Goal: Task Accomplishment & Management: Use online tool/utility

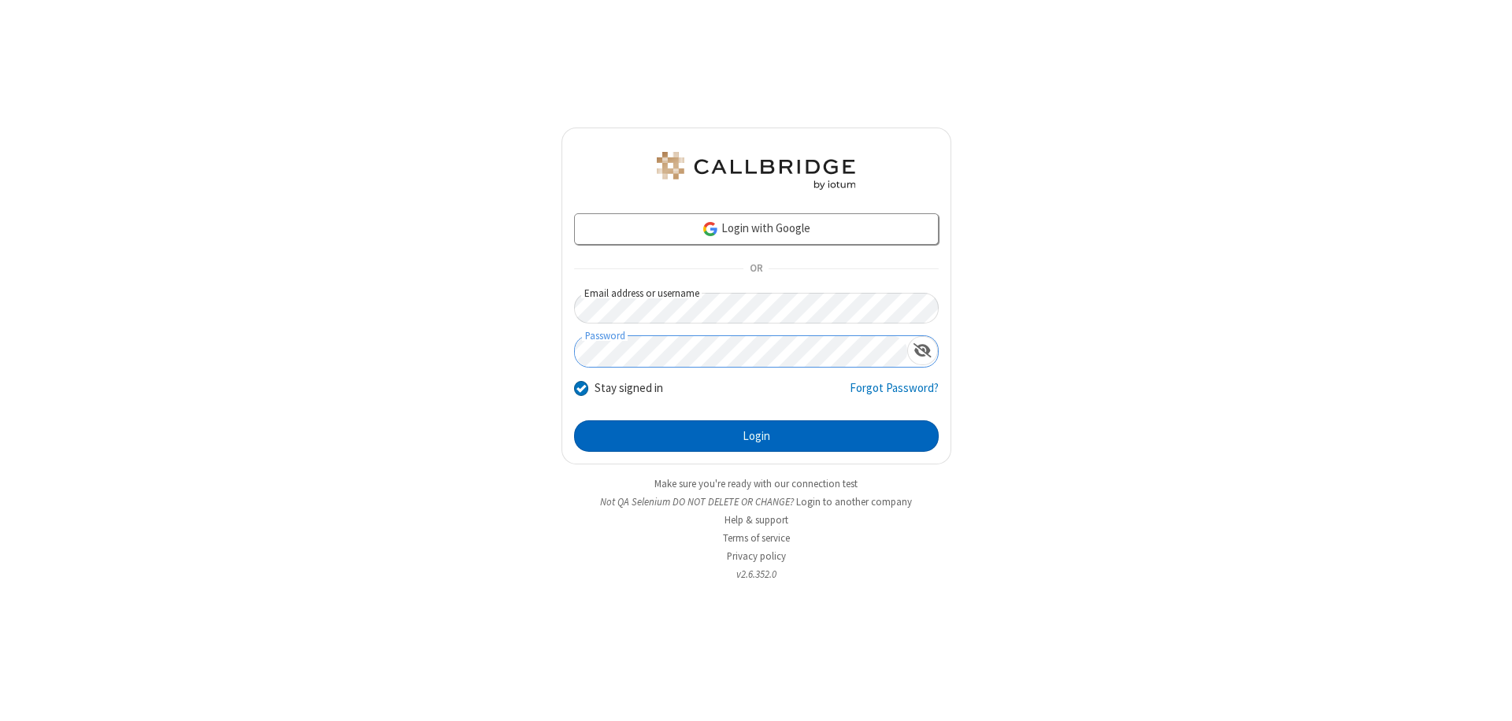
click at [756, 436] on button "Login" at bounding box center [756, 435] width 365 height 31
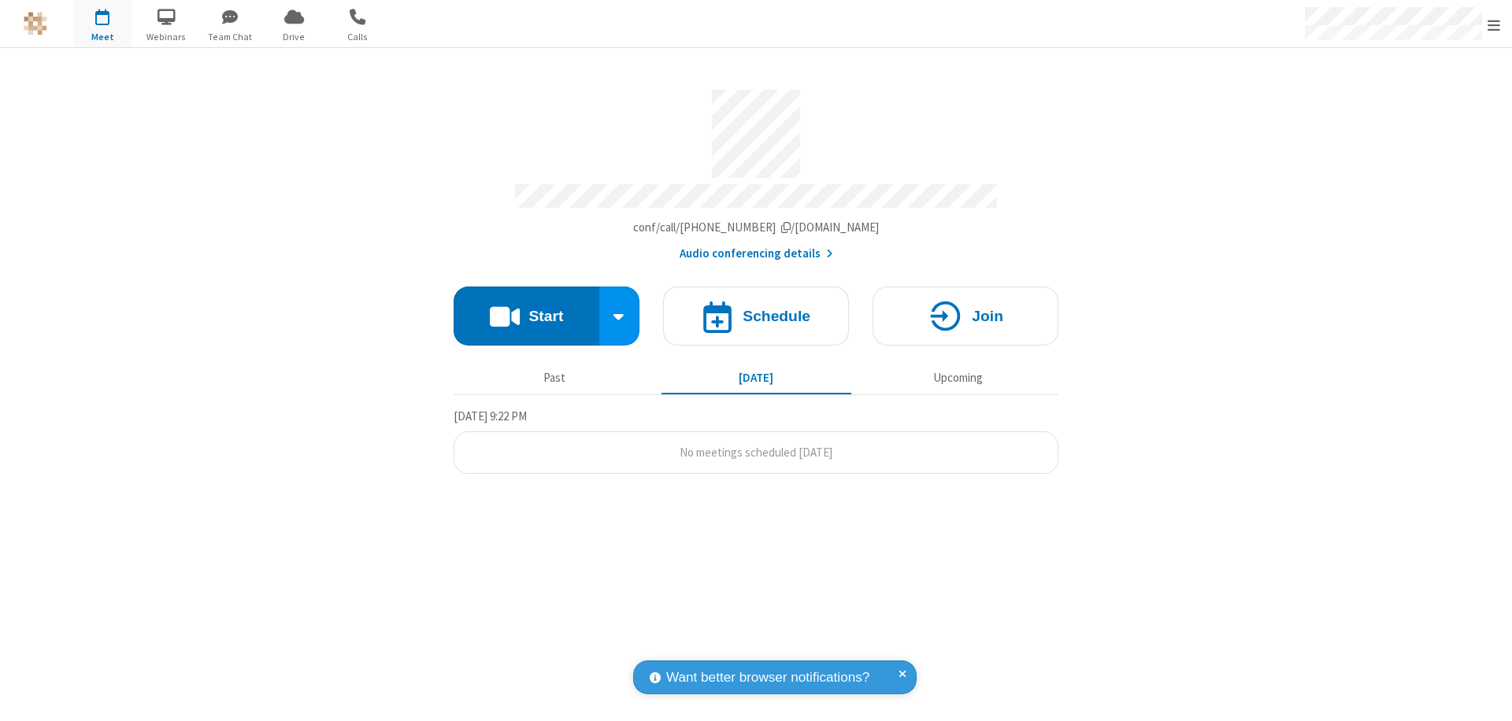
click at [526, 309] on button "Start" at bounding box center [527, 316] width 146 height 59
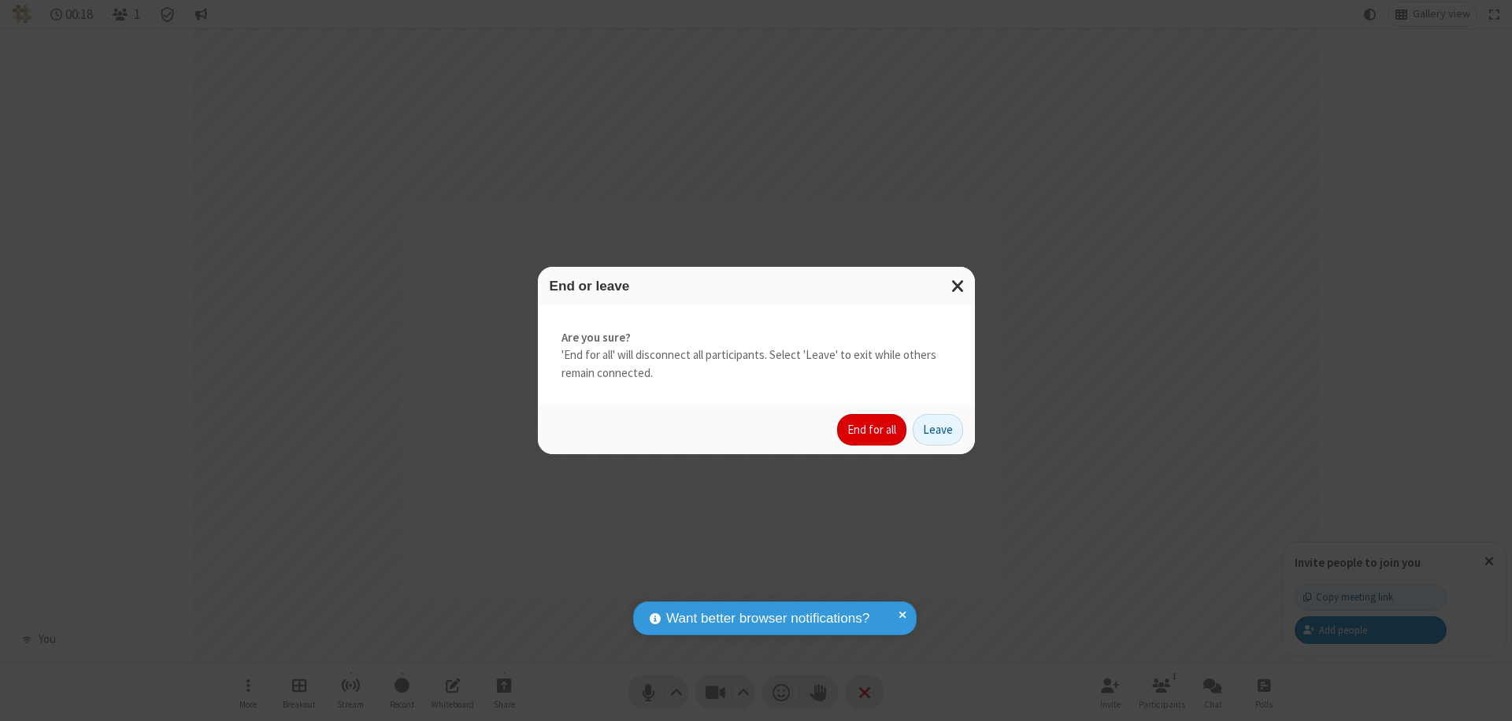
click at [872, 430] on button "End for all" at bounding box center [871, 429] width 69 height 31
